Goal: Task Accomplishment & Management: Manage account settings

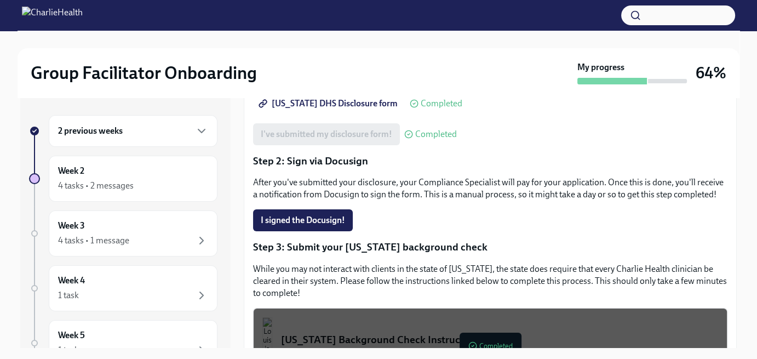
scroll to position [219, 0]
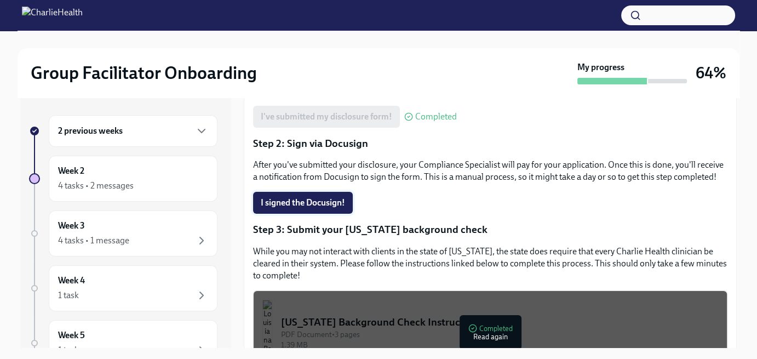
click at [312, 208] on span "I signed the Docusign!" at bounding box center [303, 202] width 84 height 11
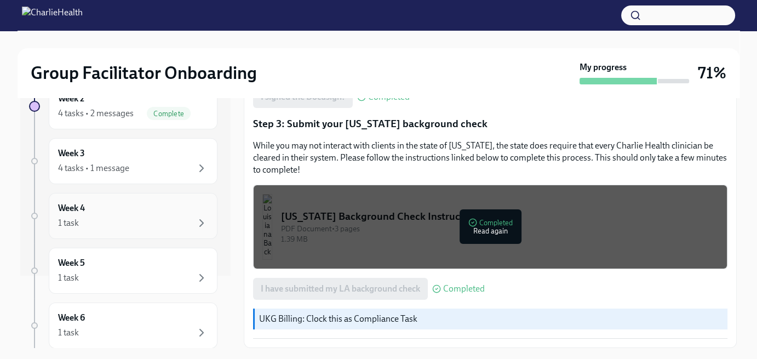
scroll to position [55, 0]
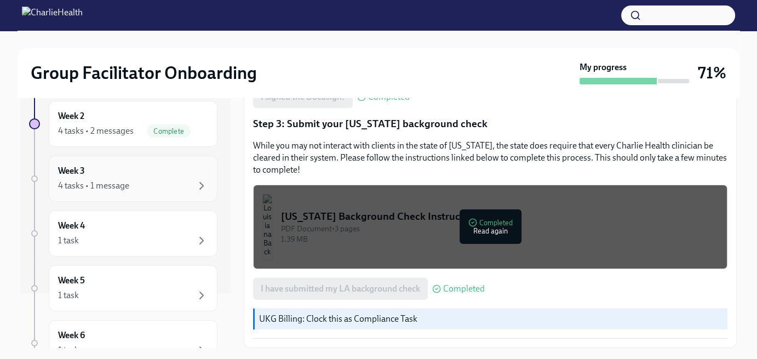
click at [110, 186] on div "4 tasks • 1 message" at bounding box center [93, 186] width 71 height 12
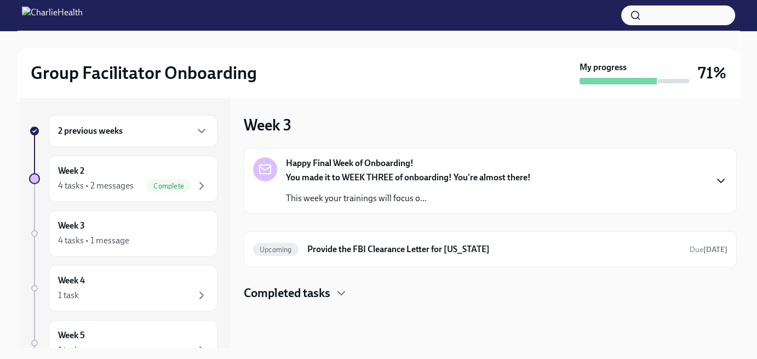
click at [720, 181] on icon "button" at bounding box center [721, 180] width 7 height 3
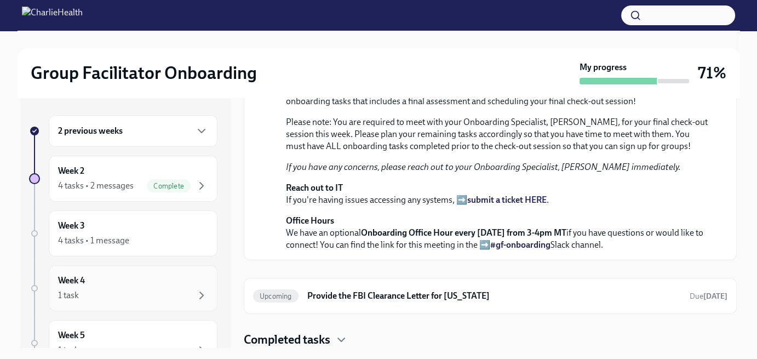
scroll to position [55, 0]
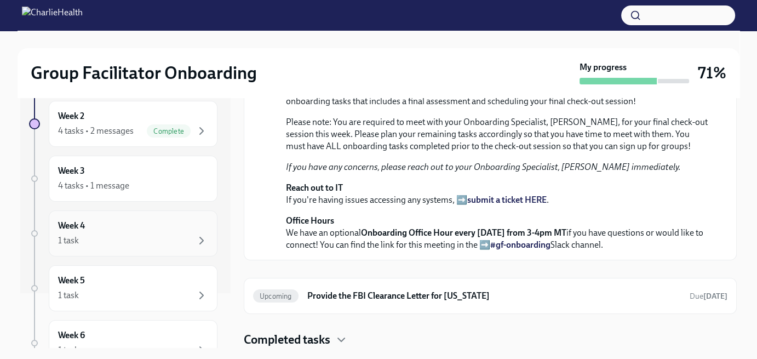
click at [130, 232] on div "Week 4 1 task" at bounding box center [133, 233] width 150 height 27
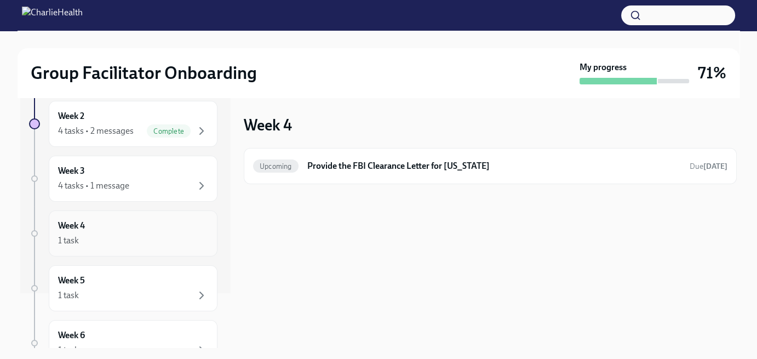
scroll to position [110, 0]
click at [130, 232] on div "Week 5 1 task" at bounding box center [133, 233] width 150 height 27
click at [131, 275] on div "Week 6 1 task" at bounding box center [133, 288] width 150 height 27
